Goal: Information Seeking & Learning: Find contact information

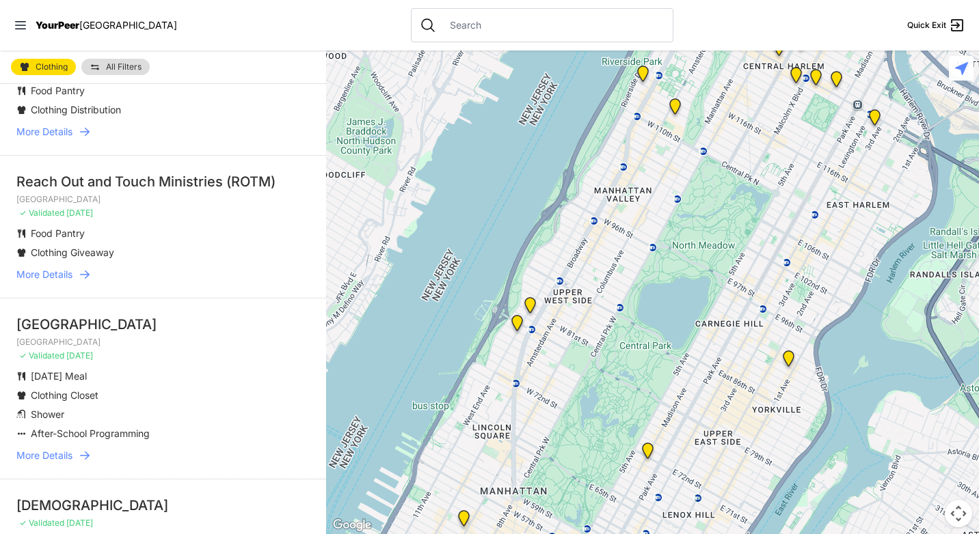
scroll to position [273, 0]
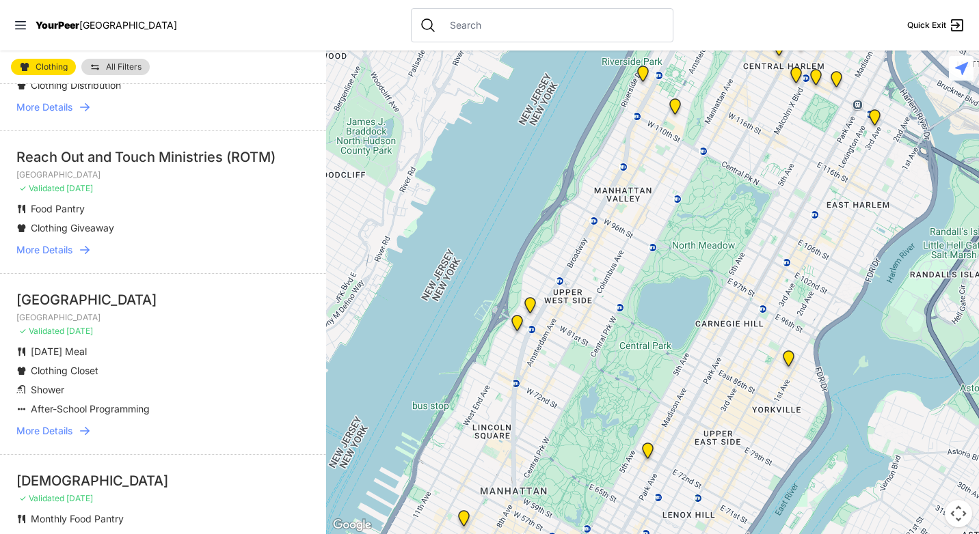
drag, startPoint x: 847, startPoint y: 439, endPoint x: 639, endPoint y: 165, distance: 344.5
click at [640, 166] on div at bounding box center [652, 293] width 653 height 484
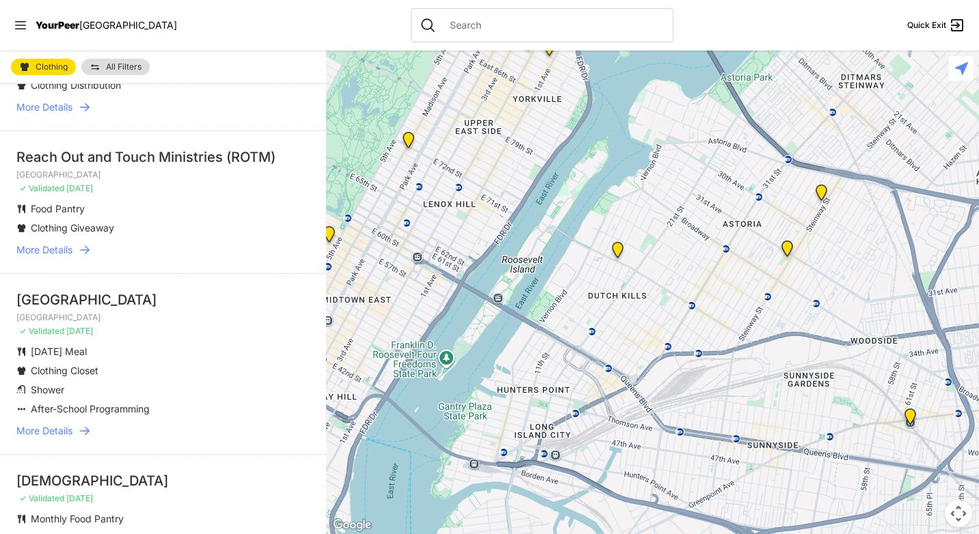
drag, startPoint x: 727, startPoint y: 344, endPoint x: 752, endPoint y: 113, distance: 231.7
click at [752, 115] on div at bounding box center [652, 293] width 653 height 484
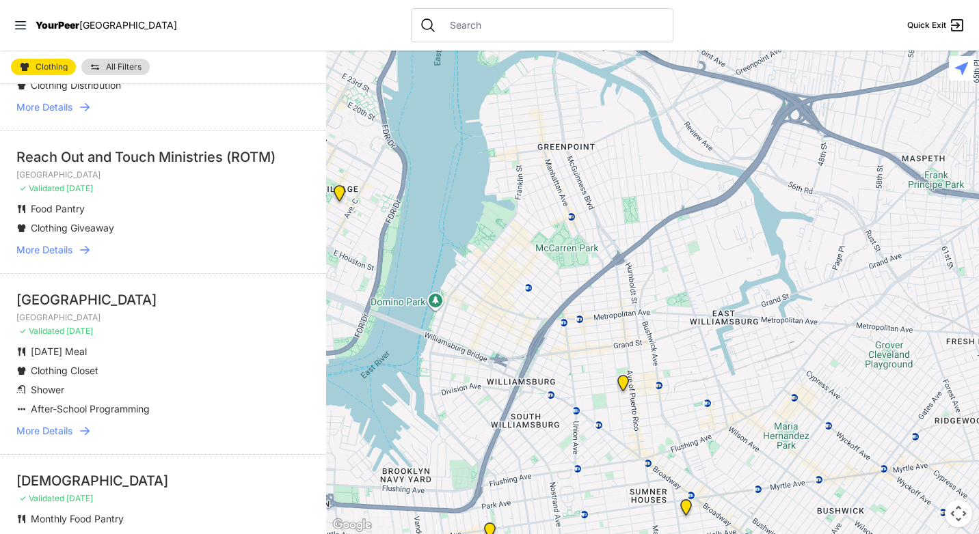
drag, startPoint x: 740, startPoint y: 319, endPoint x: 657, endPoint y: 132, distance: 204.4
click at [661, 131] on div at bounding box center [652, 293] width 653 height 484
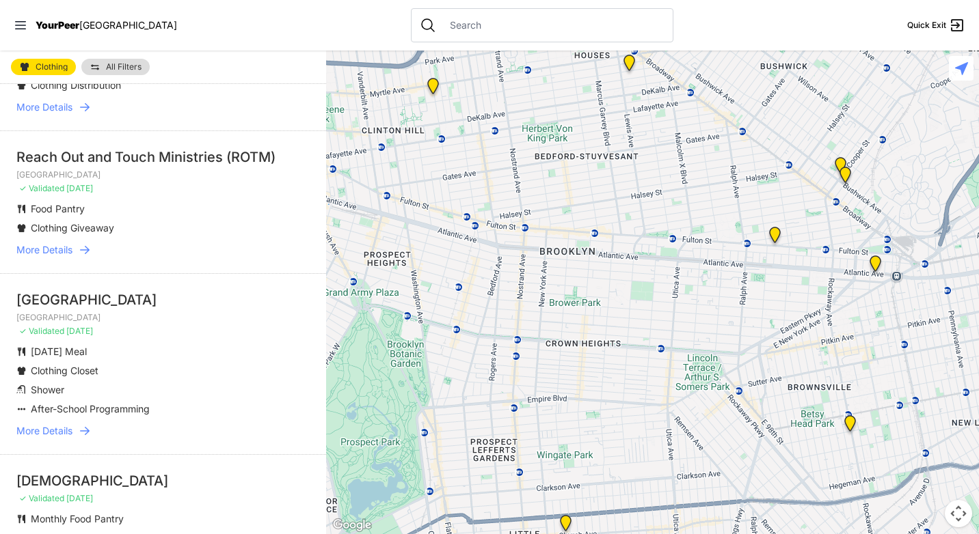
drag, startPoint x: 618, startPoint y: 300, endPoint x: 671, endPoint y: 87, distance: 219.8
click at [671, 87] on div at bounding box center [652, 293] width 653 height 484
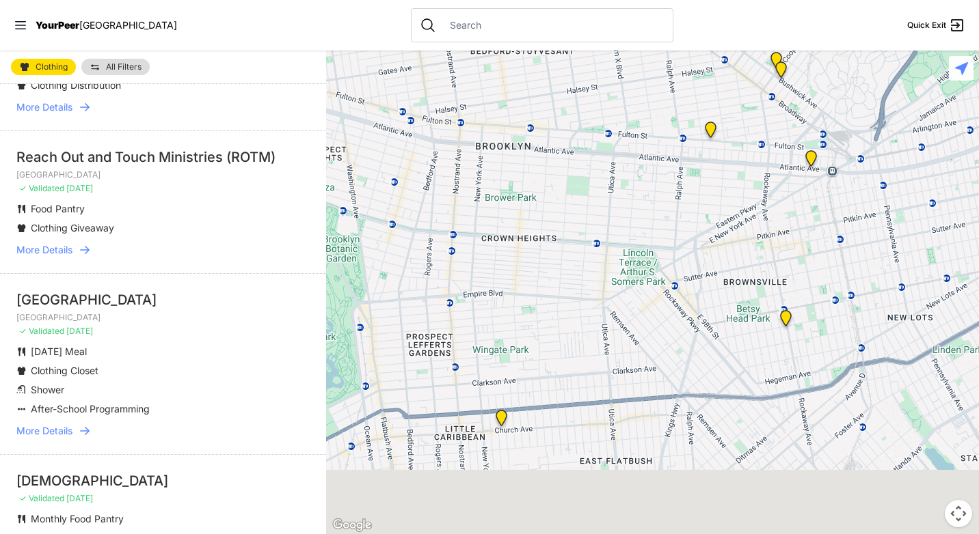
click at [519, 286] on div at bounding box center [652, 293] width 653 height 484
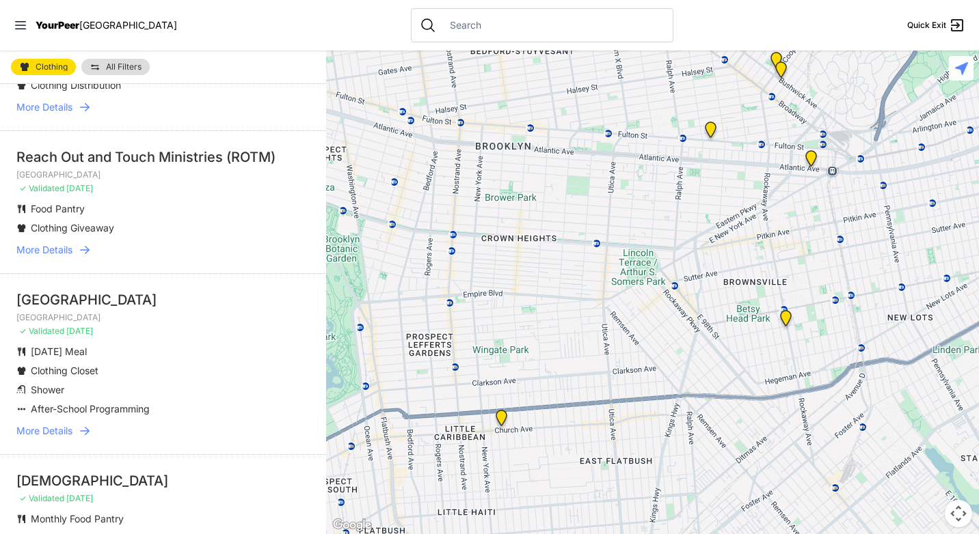
click at [499, 416] on img at bounding box center [501, 421] width 17 height 22
click at [502, 417] on img at bounding box center [501, 421] width 17 height 22
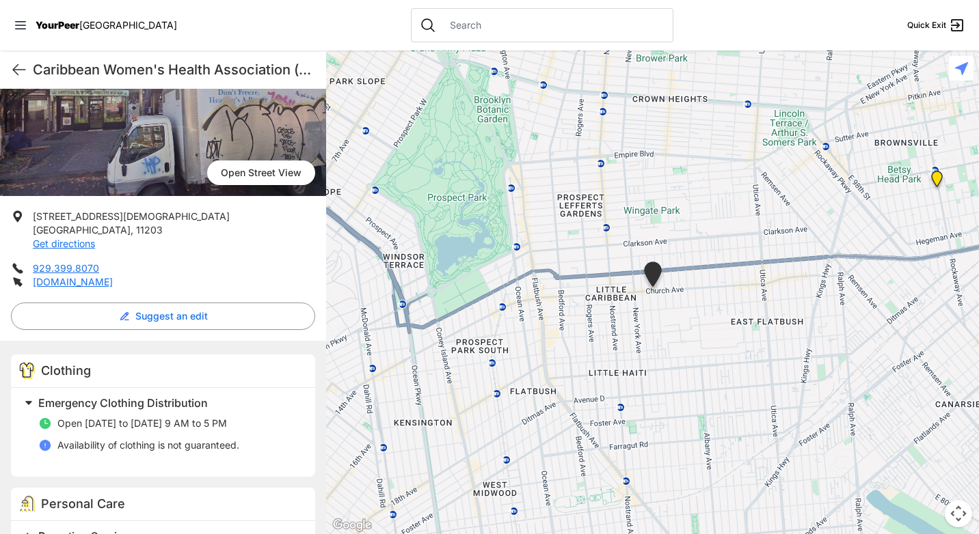
scroll to position [137, 0]
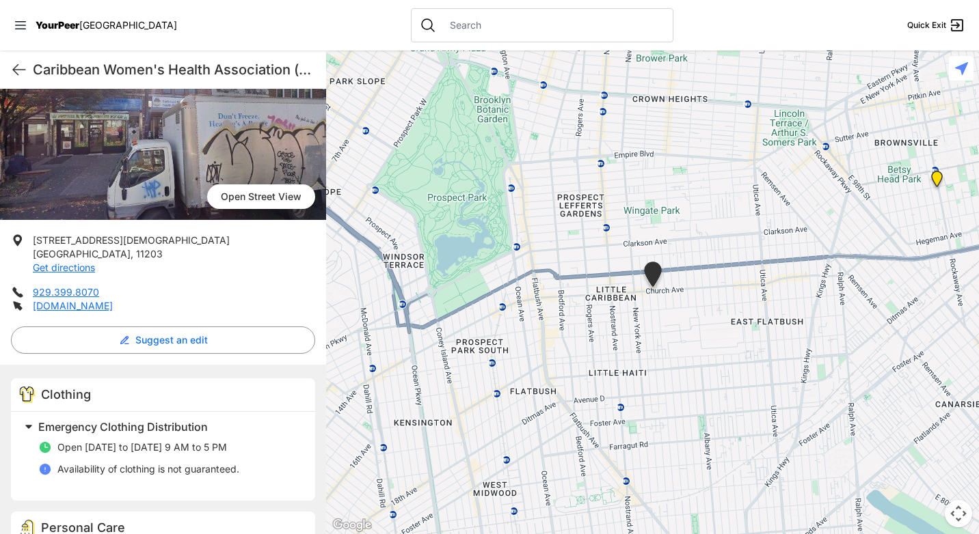
click at [298, 459] on div "Emergency Clothing Distribution Open [DATE] to [DATE] 9 AM to 5 PM Availability…" at bounding box center [163, 456] width 304 height 89
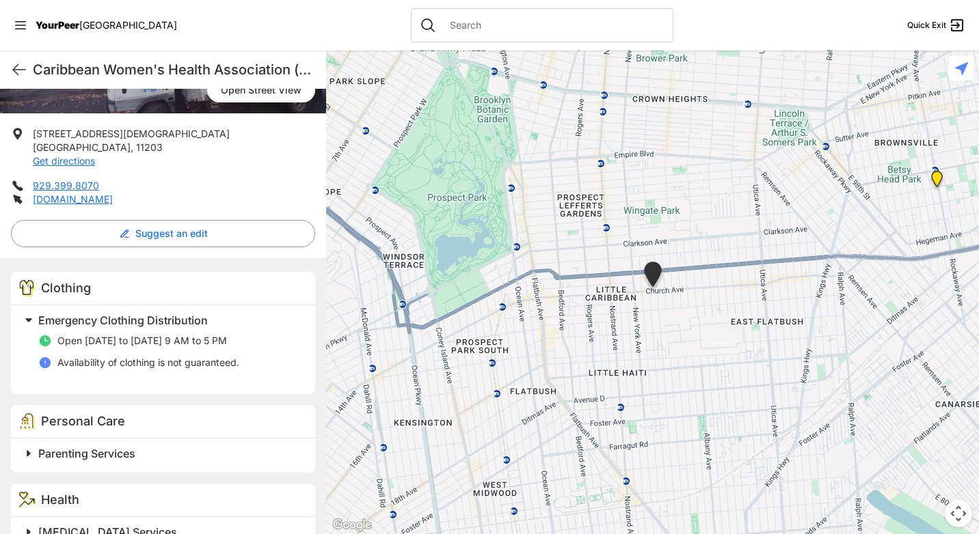
scroll to position [68, 0]
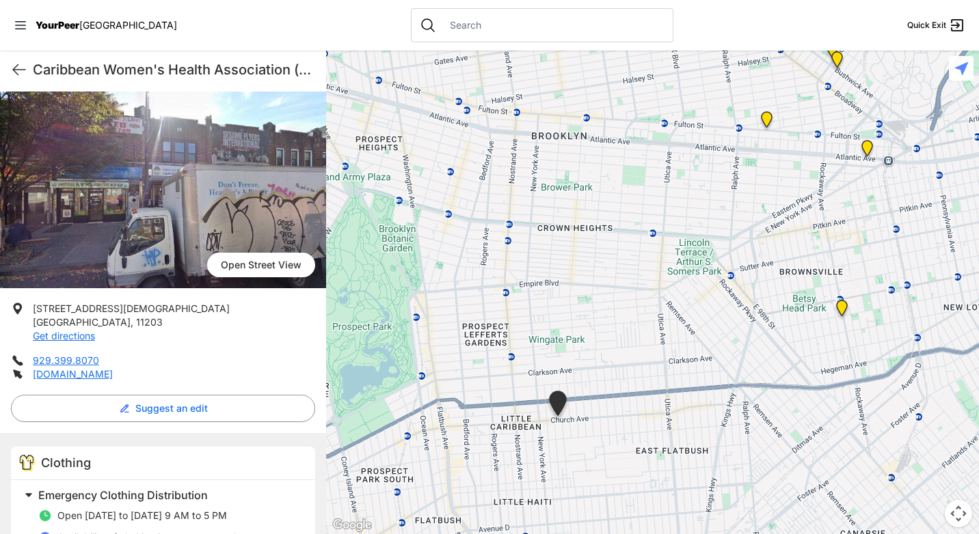
drag, startPoint x: 725, startPoint y: 292, endPoint x: 606, endPoint y: 422, distance: 176.6
click at [606, 422] on div at bounding box center [652, 293] width 653 height 484
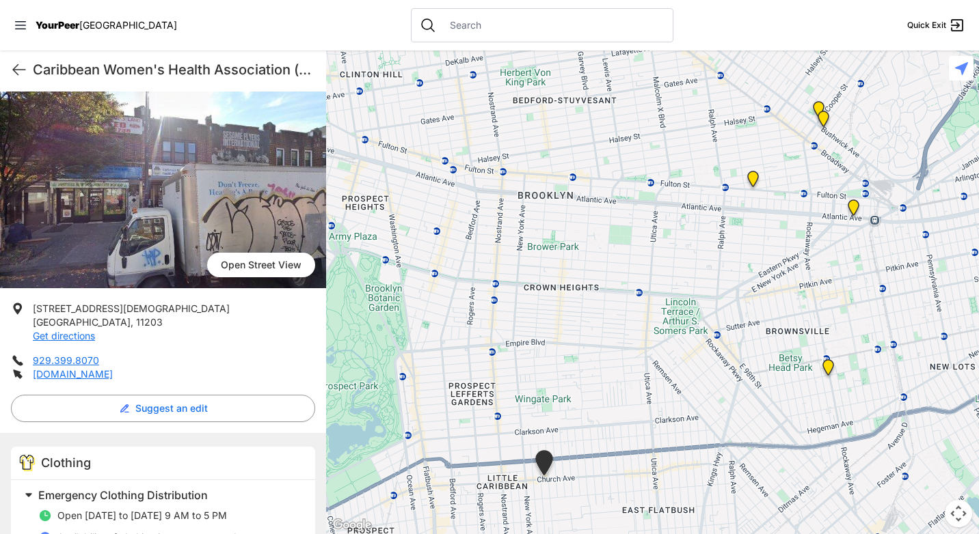
drag, startPoint x: 619, startPoint y: 482, endPoint x: 606, endPoint y: 541, distance: 61.0
click at [606, 534] on html "View map Close panel YourPeer [GEOGRAPHIC_DATA] Quick Exit Single Adult Familie…" at bounding box center [489, 267] width 979 height 534
click at [828, 367] on img "Brooklyn DYCD Youth Drop-in Center" at bounding box center [828, 371] width 17 height 22
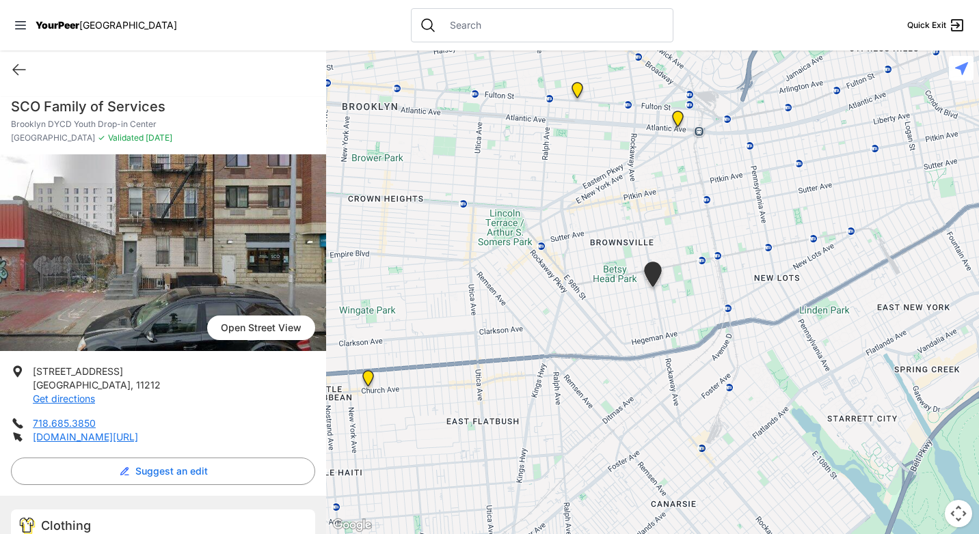
click at [366, 373] on img at bounding box center [368, 381] width 17 height 22
click at [369, 375] on img at bounding box center [368, 381] width 17 height 22
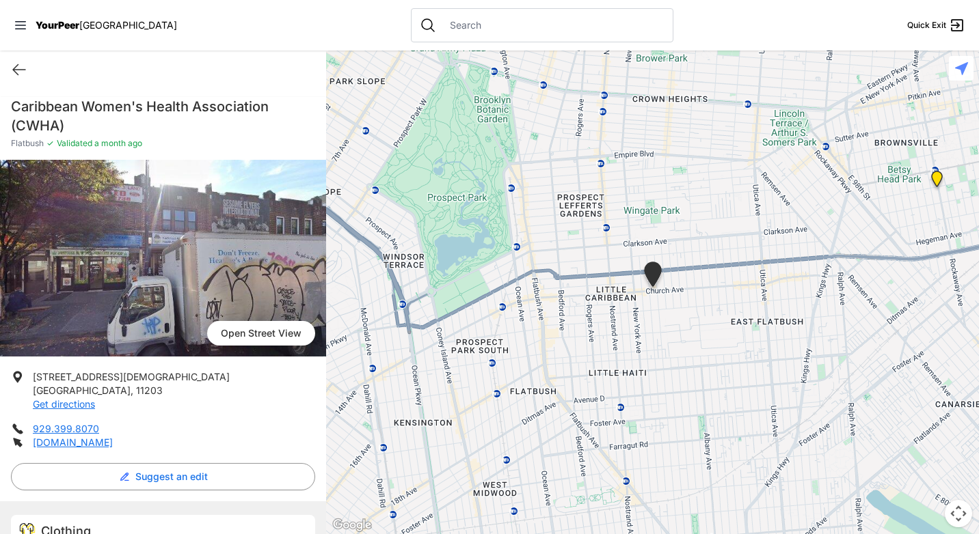
click at [940, 179] on img "Brooklyn DYCD Youth Drop-in Center" at bounding box center [936, 182] width 17 height 22
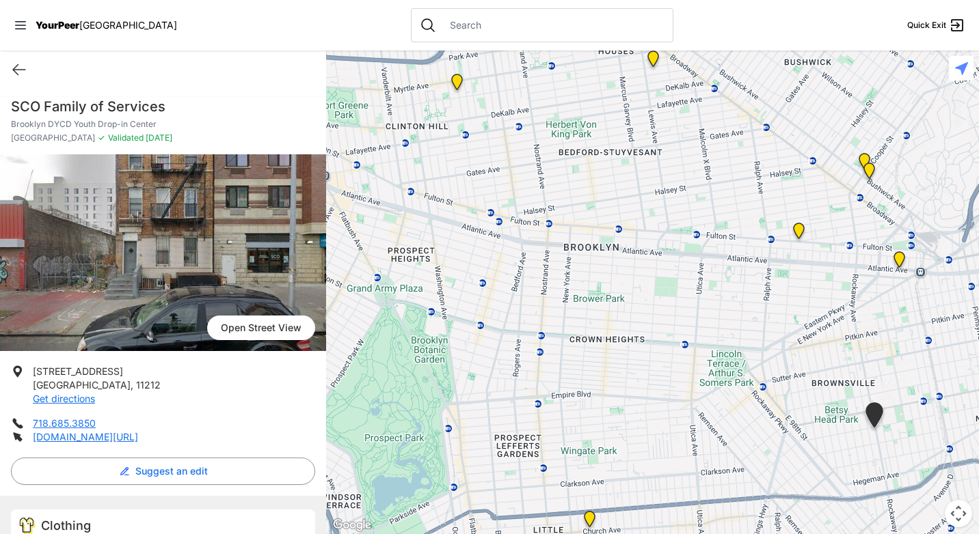
drag, startPoint x: 651, startPoint y: 213, endPoint x: 872, endPoint y: 345, distance: 258.1
click at [872, 345] on div at bounding box center [652, 293] width 653 height 484
click at [117, 437] on link "[DOMAIN_NAME][URL]" at bounding box center [85, 437] width 105 height 12
click at [899, 258] on img "The Gathering Place Drop-in Center" at bounding box center [899, 263] width 17 height 22
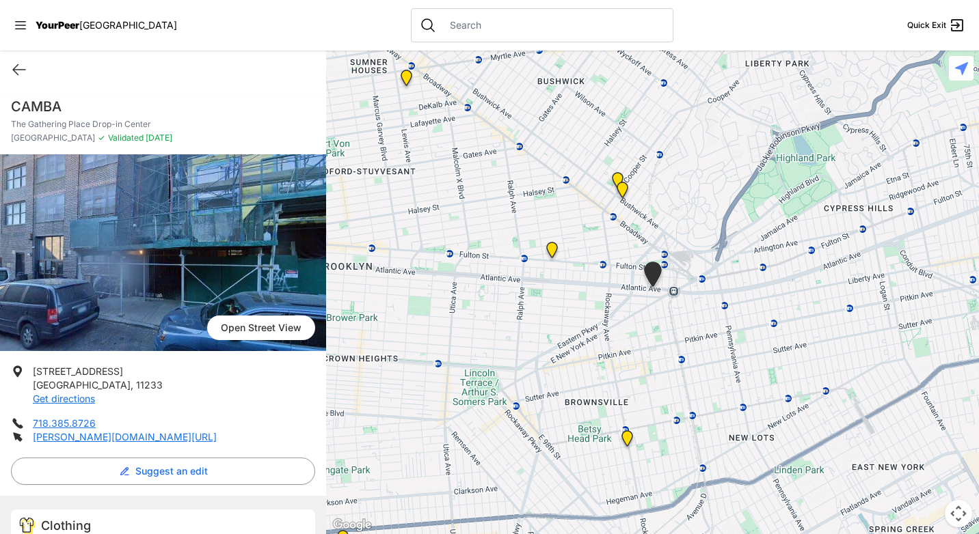
click at [553, 245] on img "SuperPantry" at bounding box center [551, 253] width 17 height 22
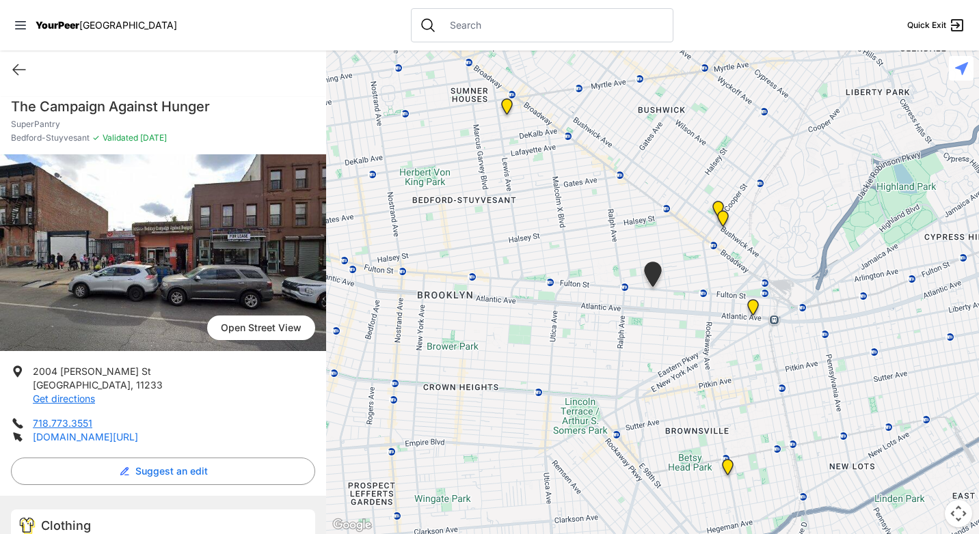
click at [116, 439] on link "[DOMAIN_NAME][URL]" at bounding box center [85, 437] width 105 height 12
